Goal: Task Accomplishment & Management: Complete application form

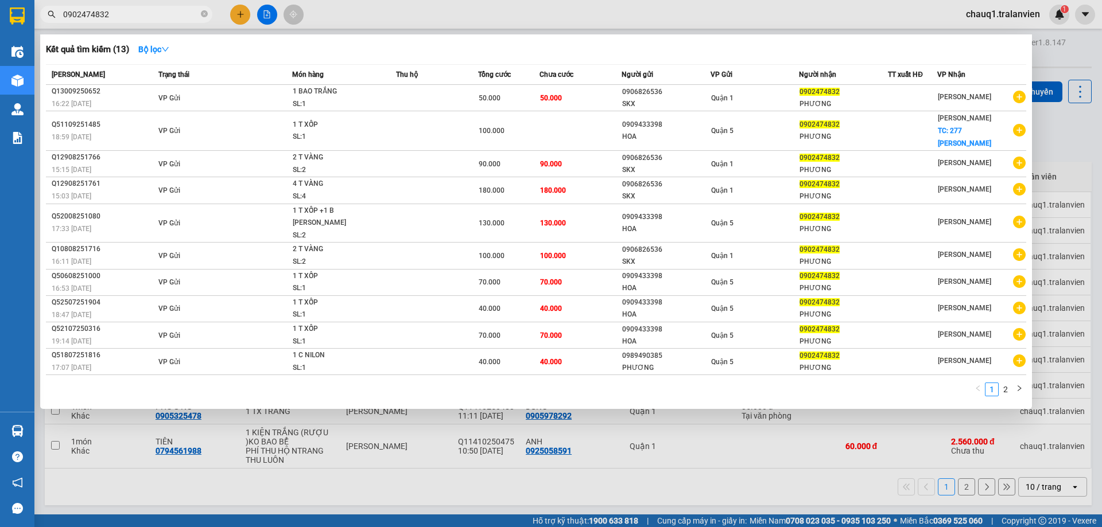
click at [240, 9] on div at bounding box center [551, 263] width 1102 height 527
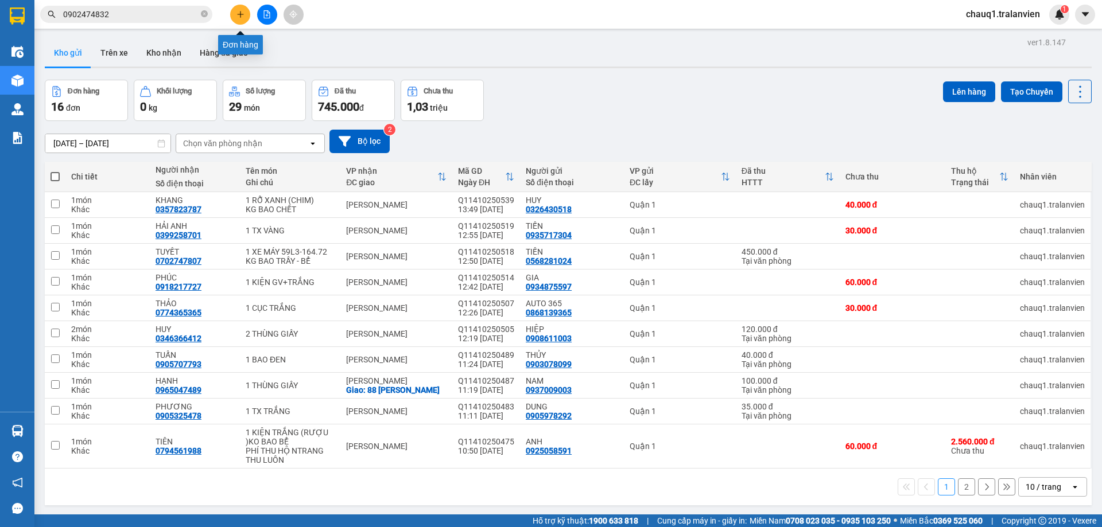
click at [240, 9] on button at bounding box center [240, 15] width 20 height 20
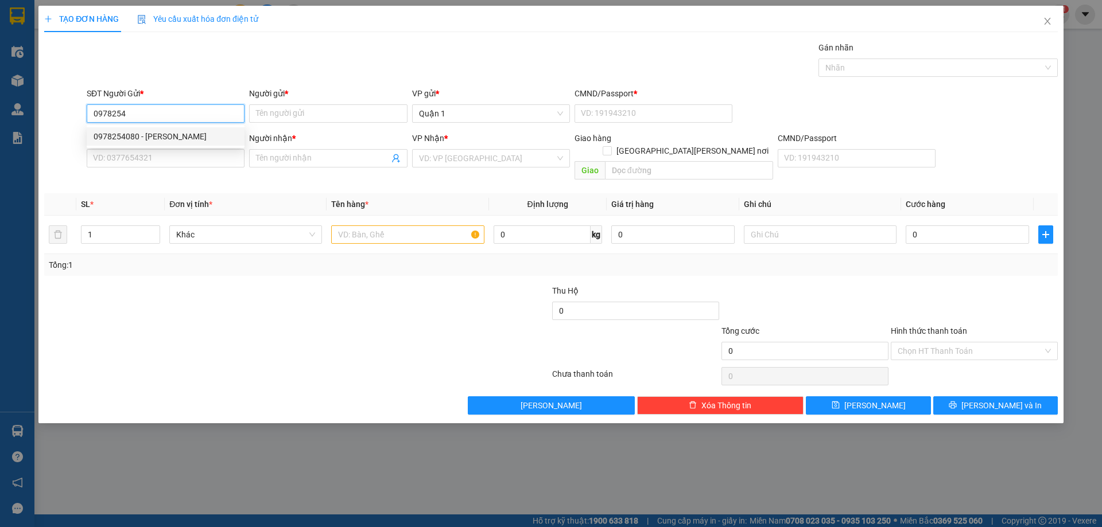
click at [177, 132] on div "0978254080 - TONY TÈO" at bounding box center [166, 136] width 144 height 13
type input "0978254080"
type input "TONY TÈO"
type input "1"
type input "0907000611"
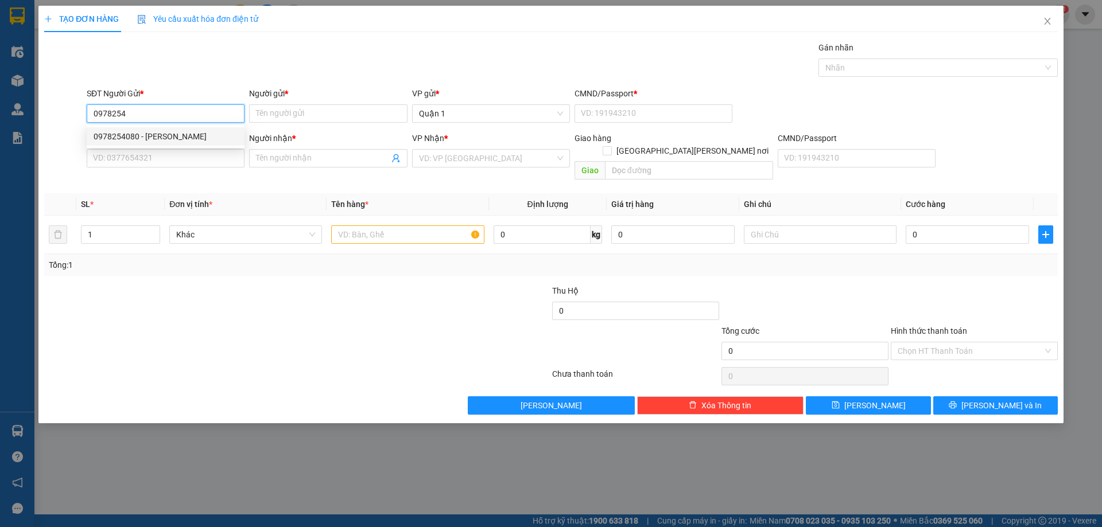
type input "TIÊU DUY PHÚ"
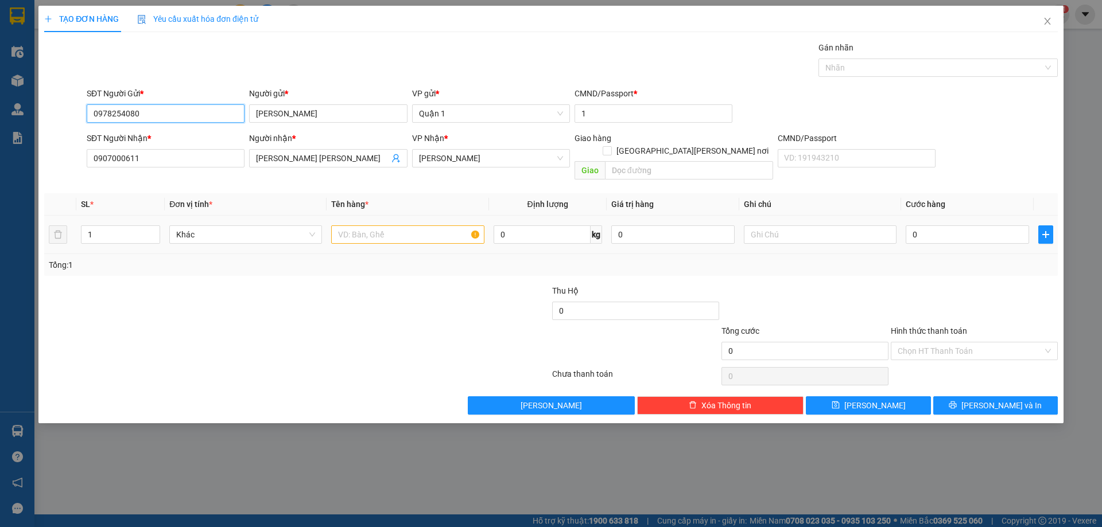
type input "0978254080"
click at [379, 228] on input "text" at bounding box center [407, 235] width 153 height 18
click at [328, 152] on input "TIÊU DUY PHÚ" at bounding box center [322, 158] width 133 height 13
click at [156, 228] on span "up" at bounding box center [153, 231] width 7 height 7
type input "3"
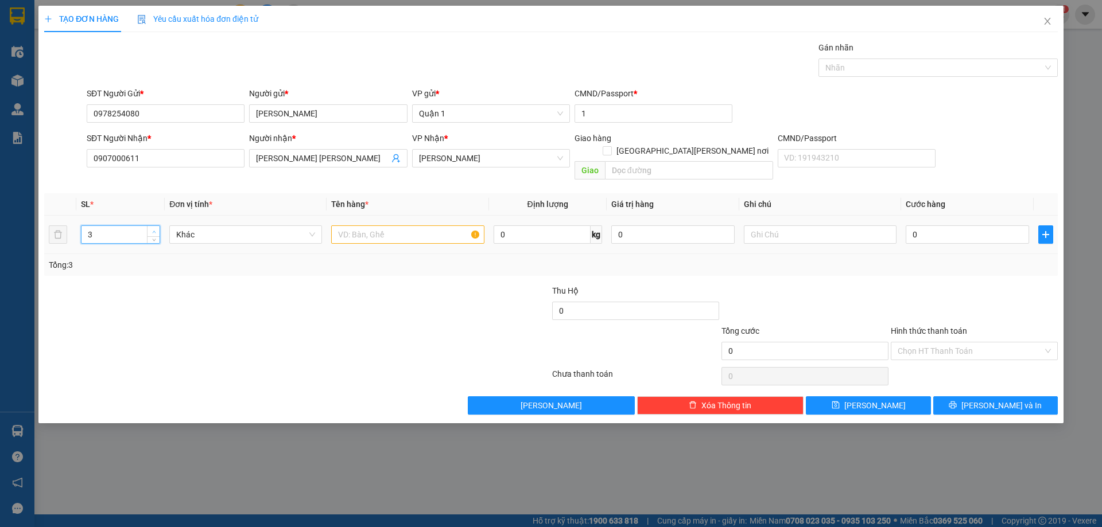
click at [156, 228] on span "up" at bounding box center [153, 231] width 7 height 7
click at [397, 227] on input "text" at bounding box center [407, 235] width 153 height 18
type input "3KTC"
click at [923, 226] on input "0" at bounding box center [967, 235] width 123 height 18
type input "1"
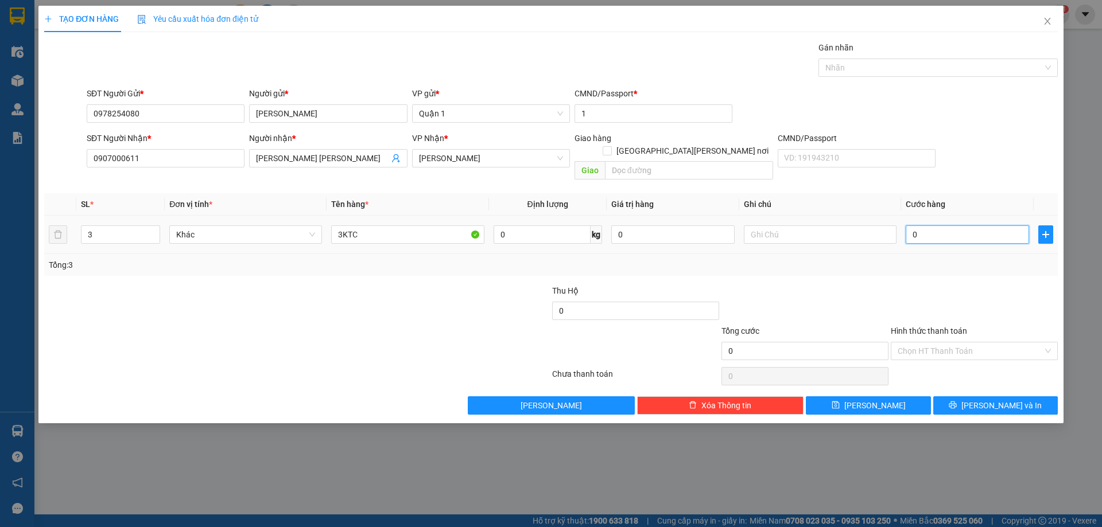
type input "1"
type input "14"
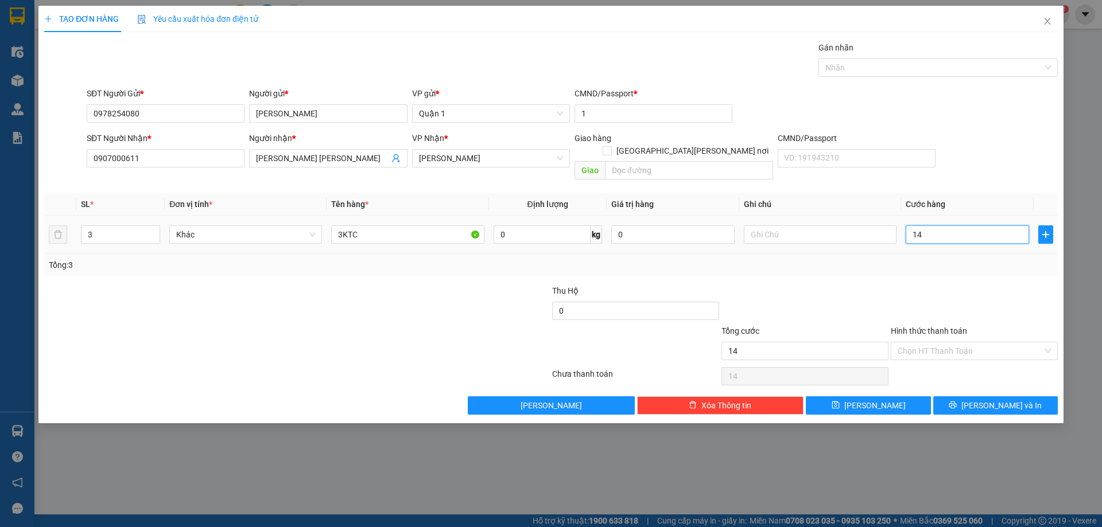
type input "145"
type input "145.000"
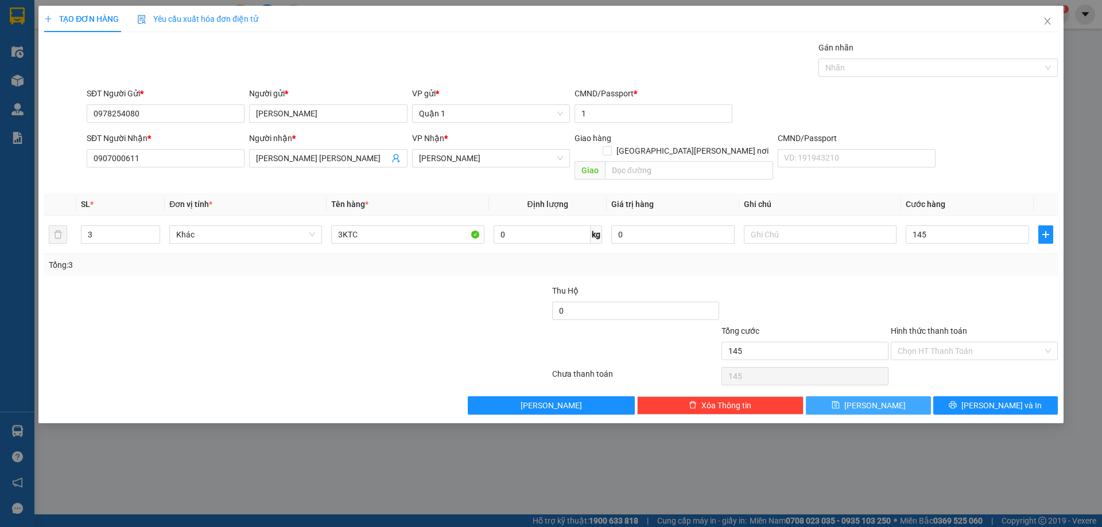
type input "145.000"
click at [839, 402] on icon "save" at bounding box center [835, 405] width 7 height 7
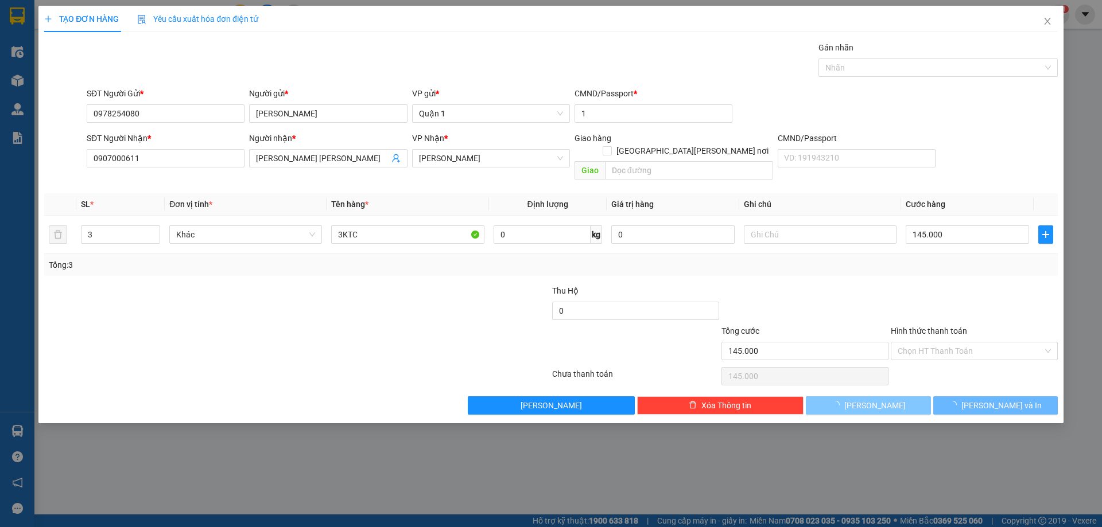
type input "1"
type input "0"
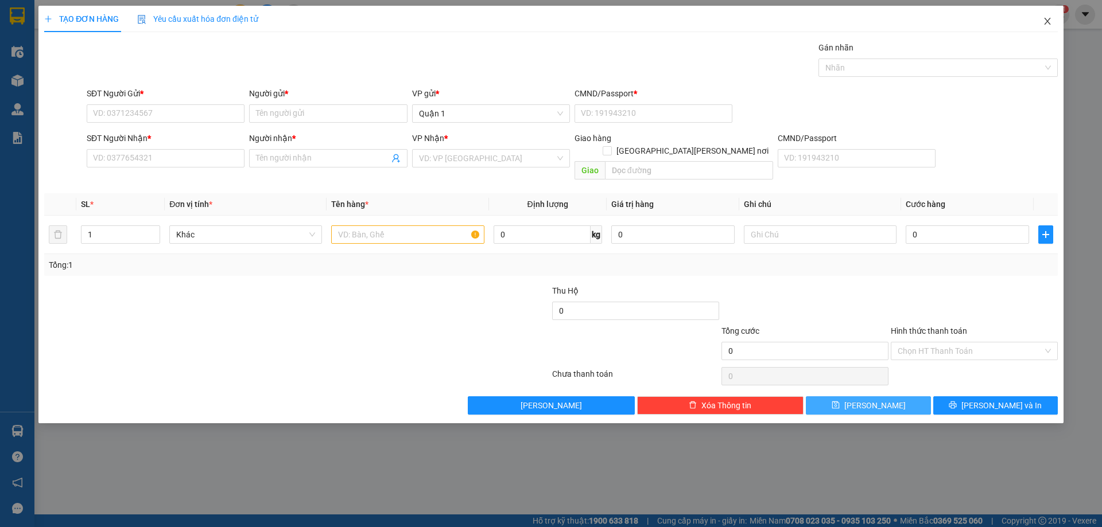
click at [1044, 19] on icon "close" at bounding box center [1047, 21] width 6 height 7
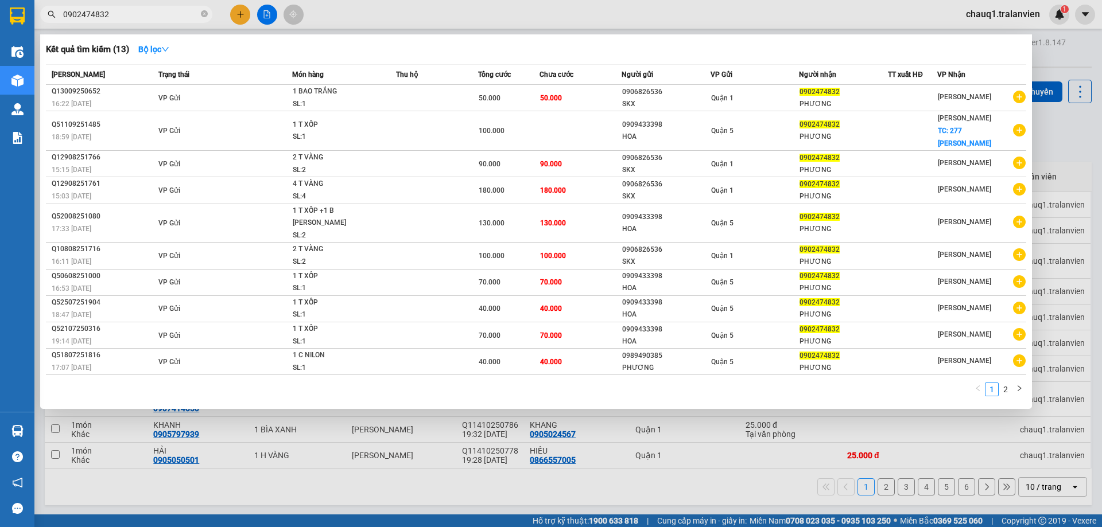
click at [124, 15] on input "0902474832" at bounding box center [130, 14] width 135 height 13
click at [127, 15] on input "0902474832" at bounding box center [130, 14] width 135 height 13
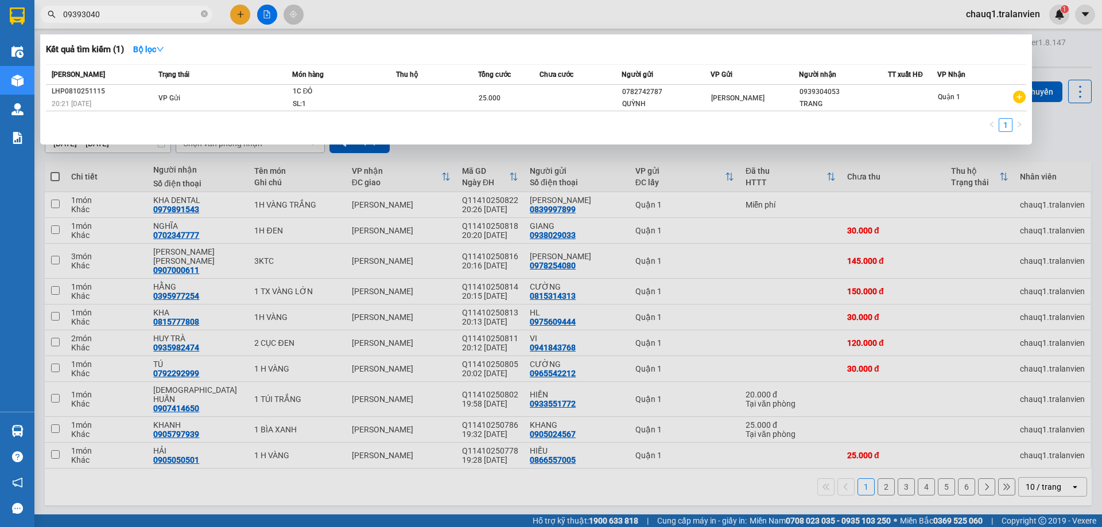
type input "09393040"
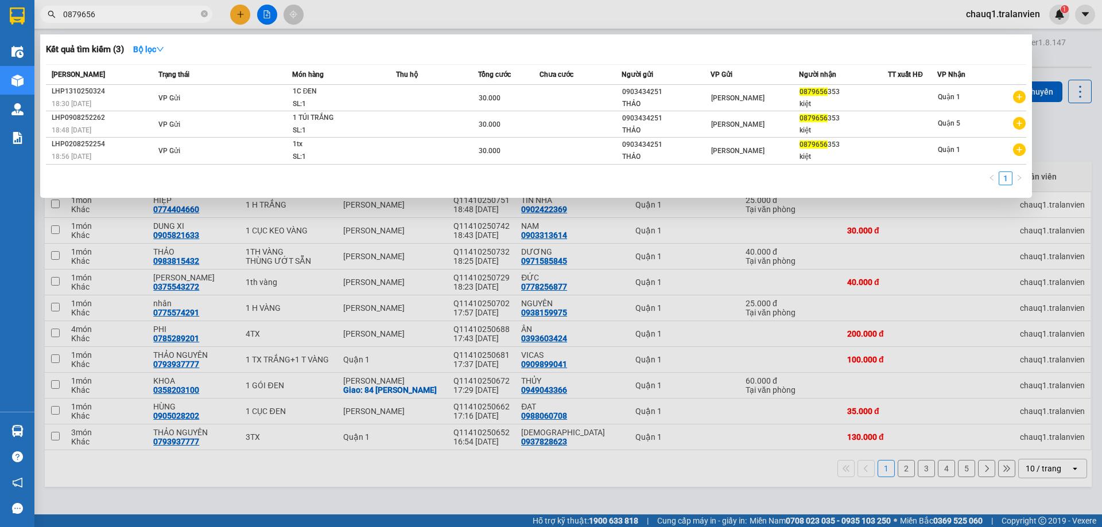
click at [243, 14] on div at bounding box center [551, 263] width 1102 height 527
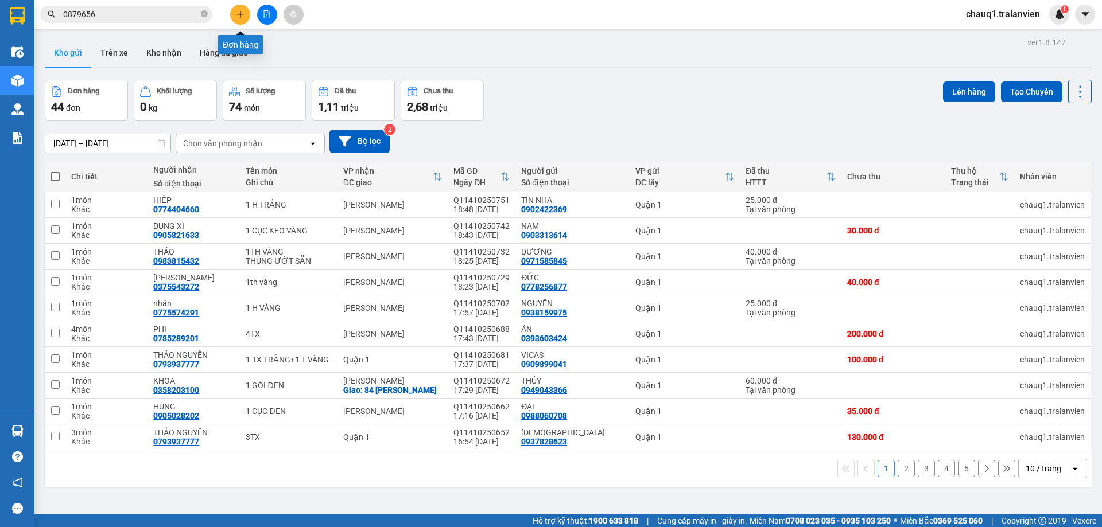
click at [240, 17] on icon "plus" at bounding box center [240, 14] width 8 height 8
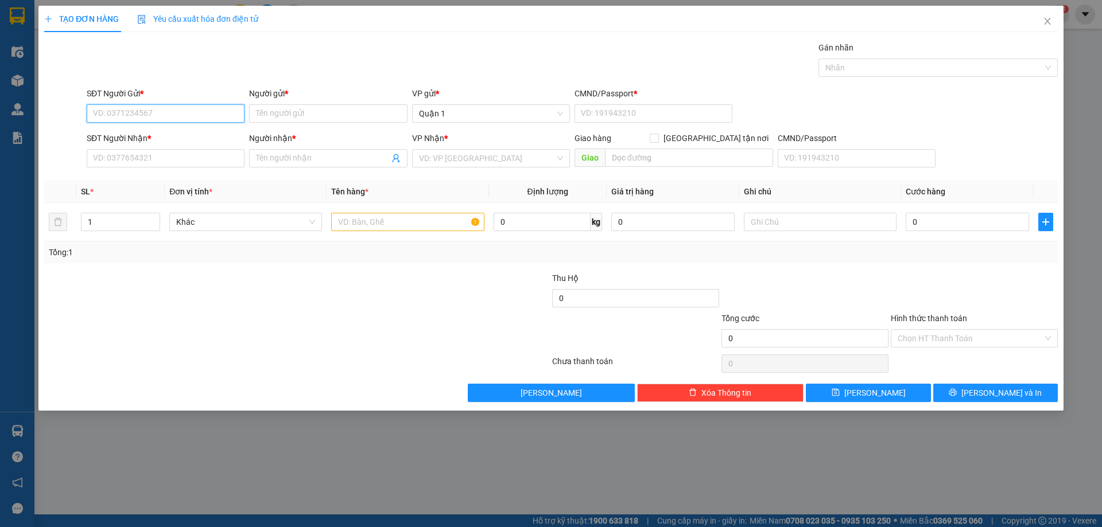
click at [182, 114] on input "SĐT Người Gửi *" at bounding box center [166, 113] width 158 height 18
click at [192, 135] on div "0901757864 - TÂN" at bounding box center [166, 136] width 144 height 13
type input "0901757864"
type input "TÂN"
type input "1"
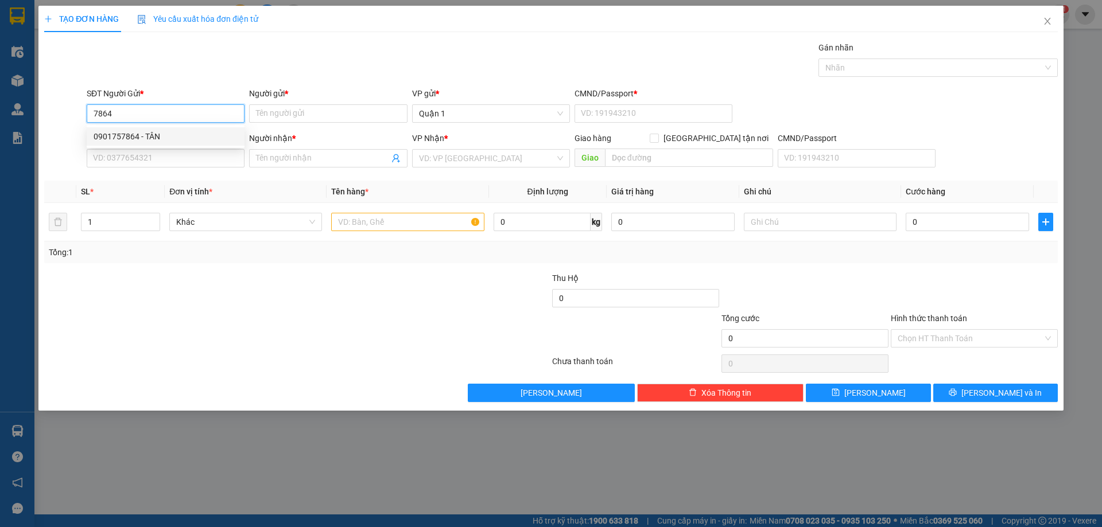
type input "0918270132"
type input "NHUNG"
type input "0901757864"
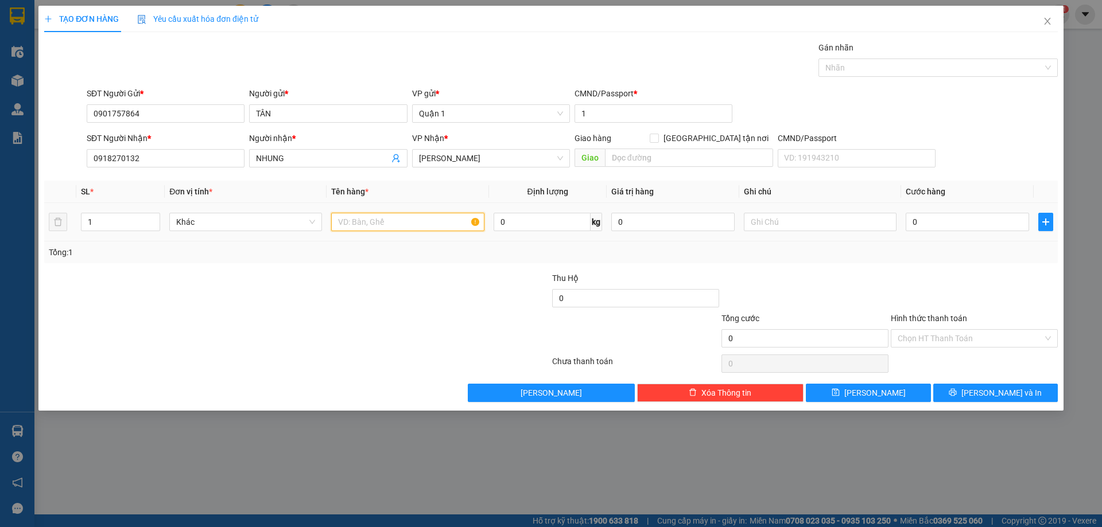
click at [399, 226] on input "text" at bounding box center [407, 222] width 153 height 18
type input "1 TẤM VÀNG"
click at [973, 230] on input "0" at bounding box center [967, 222] width 123 height 18
type input "5"
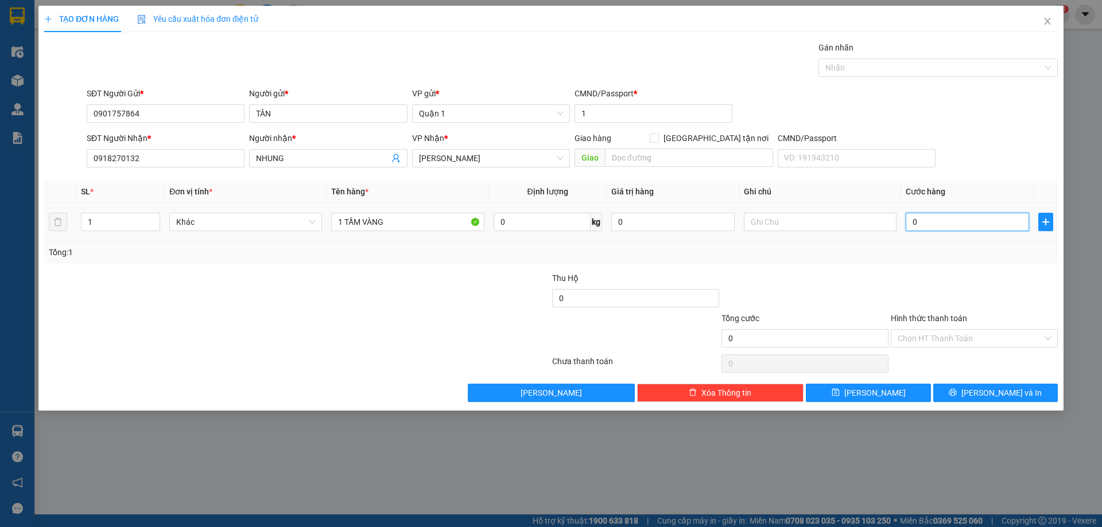
type input "5"
type input "50"
type input "50.000"
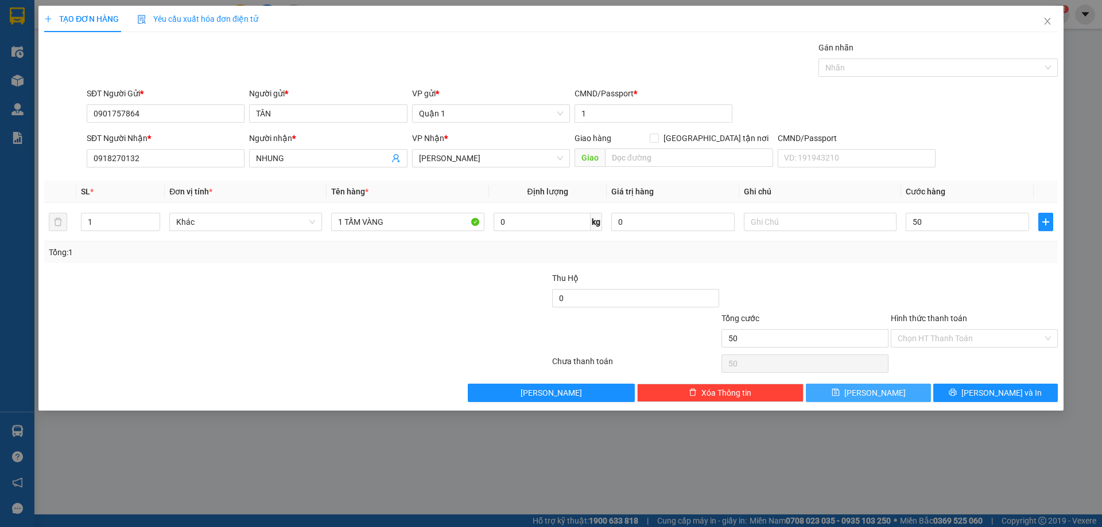
type input "50.000"
click at [894, 395] on button "[PERSON_NAME]" at bounding box center [868, 393] width 125 height 18
type input "0"
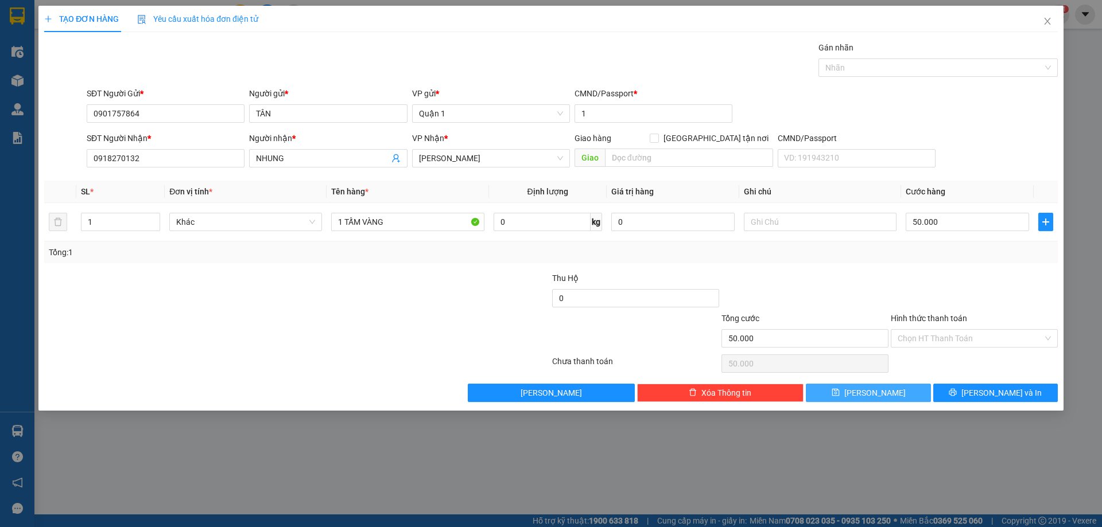
type input "0"
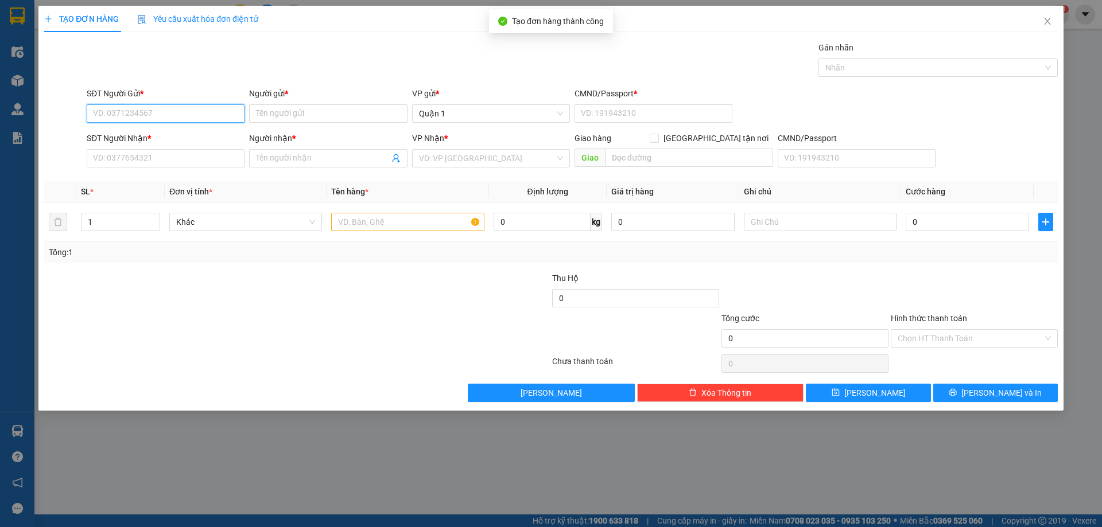
click at [181, 108] on input "SĐT Người Gửi *" at bounding box center [166, 113] width 158 height 18
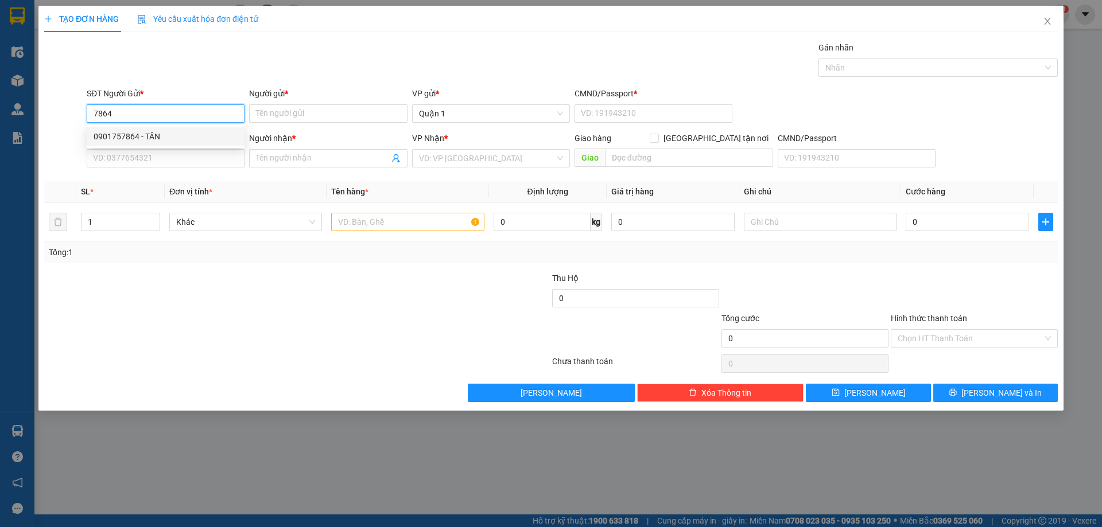
click at [185, 140] on div "0901757864 - TÂN" at bounding box center [166, 136] width 144 height 13
type input "0901757864"
type input "TÂN"
type input "1"
type input "0918270132"
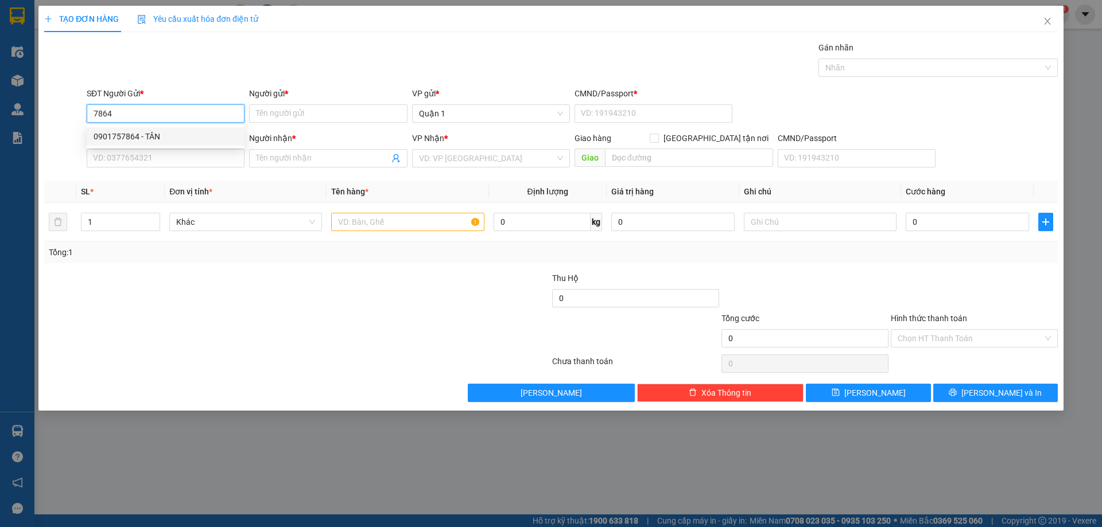
type input "NHUNG"
type input "0901757864"
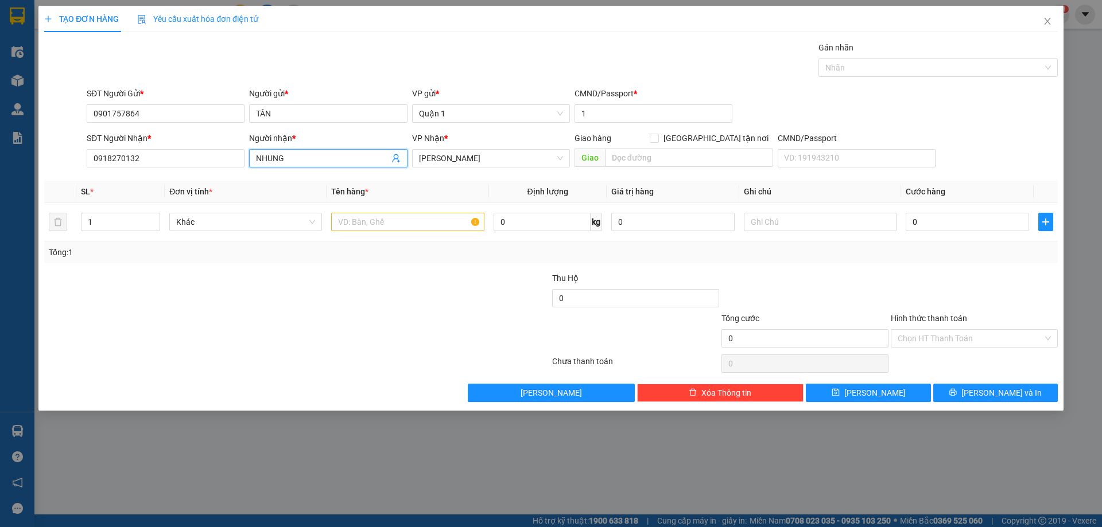
click at [273, 160] on input "NHUNG" at bounding box center [322, 158] width 133 height 13
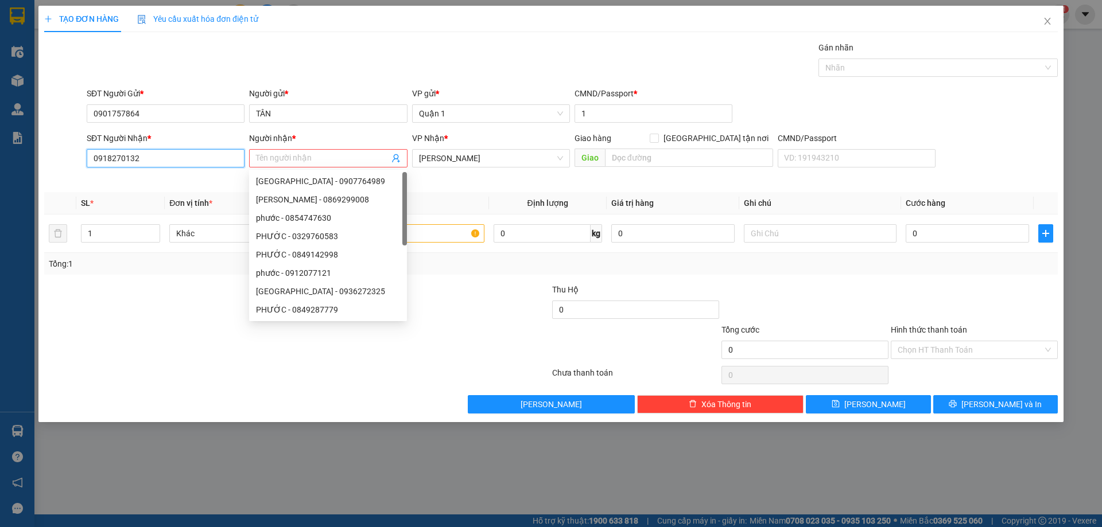
click at [196, 160] on input "0918270132" at bounding box center [166, 158] width 158 height 18
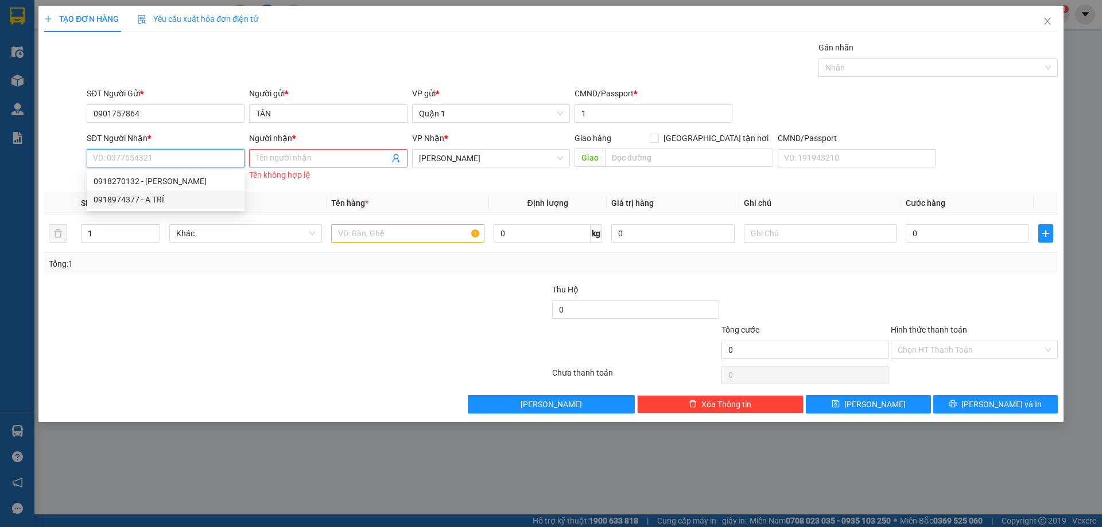
click at [188, 196] on div "0918974377 - A TRÍ" at bounding box center [166, 199] width 144 height 13
type input "0918974377"
type input "A TRÍ"
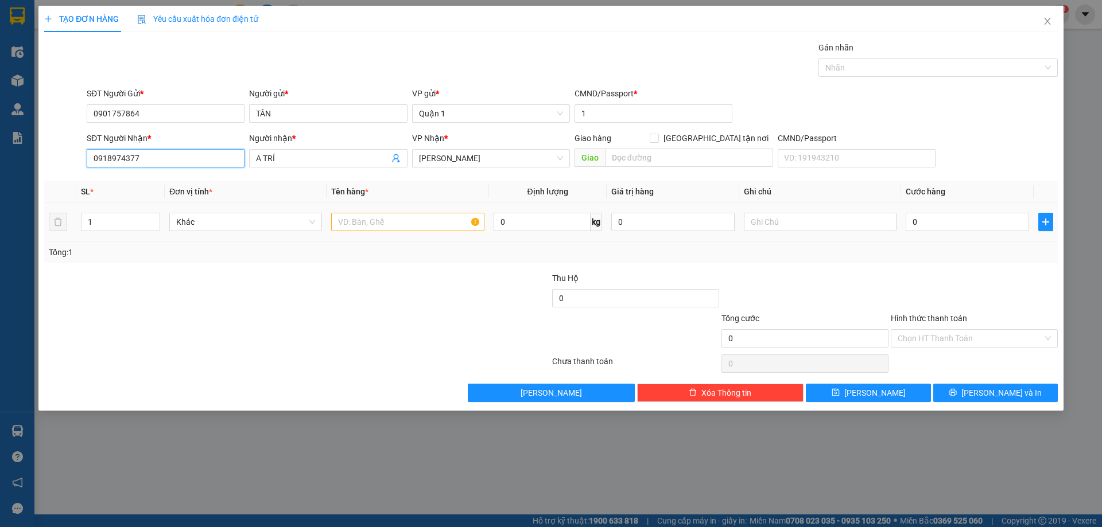
type input "0918974377"
click at [351, 231] on input "text" at bounding box center [407, 222] width 153 height 18
type input "1 TẤM ĐEN"
click at [951, 222] on input "0" at bounding box center [967, 222] width 123 height 18
type input "3"
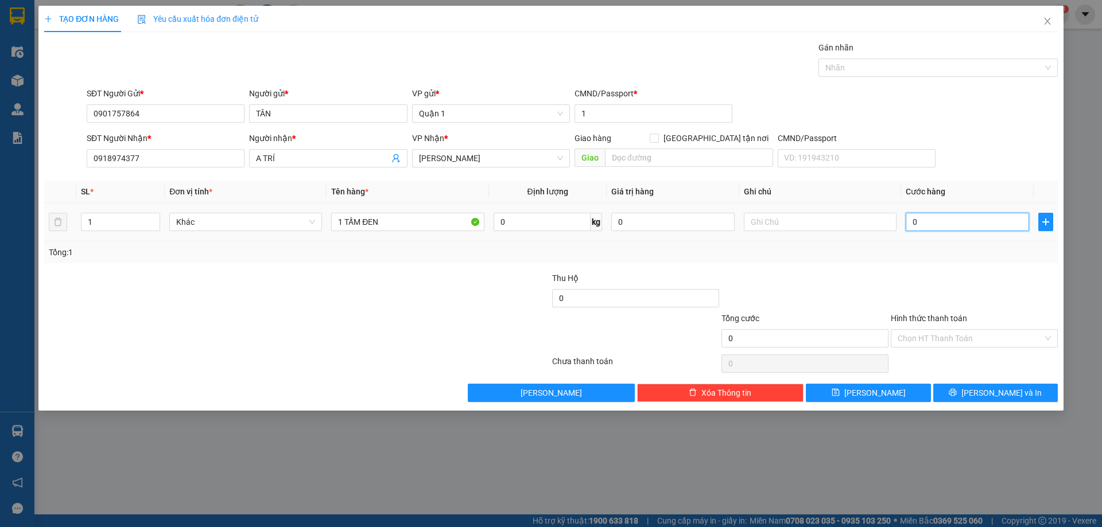
type input "3"
type input "35"
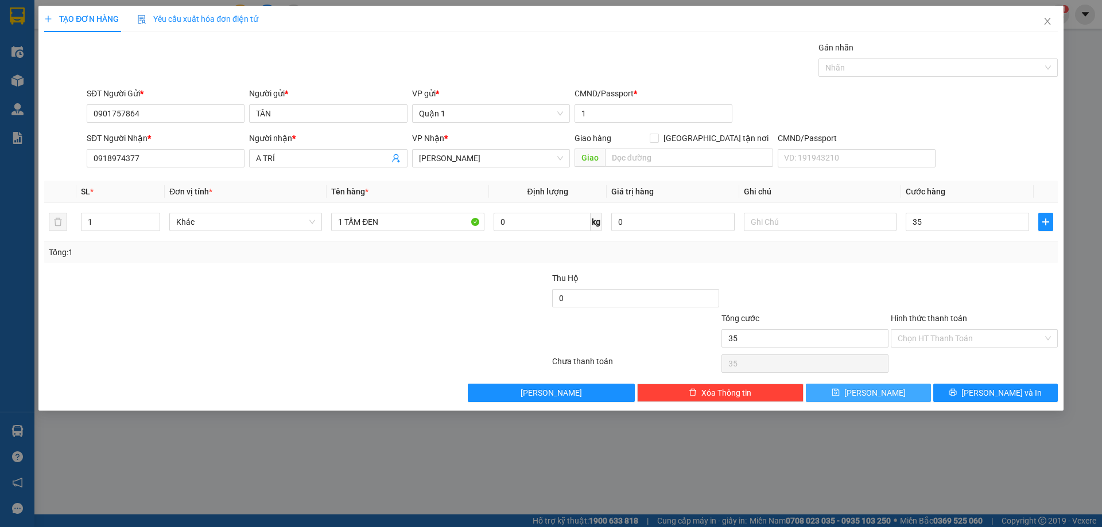
type input "35.000"
click at [870, 391] on span "[PERSON_NAME]" at bounding box center [874, 393] width 61 height 13
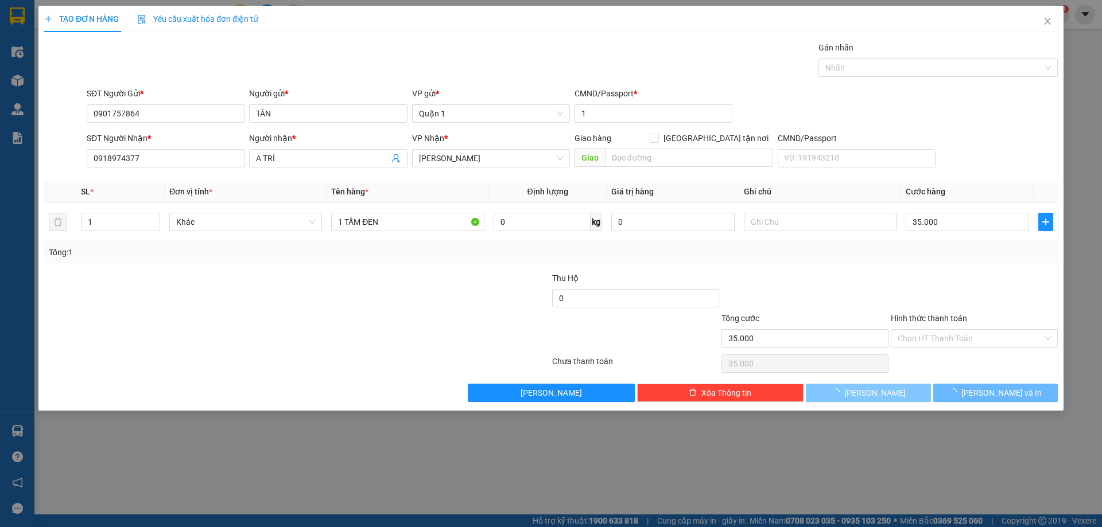
type input "0"
